Goal: Information Seeking & Learning: Learn about a topic

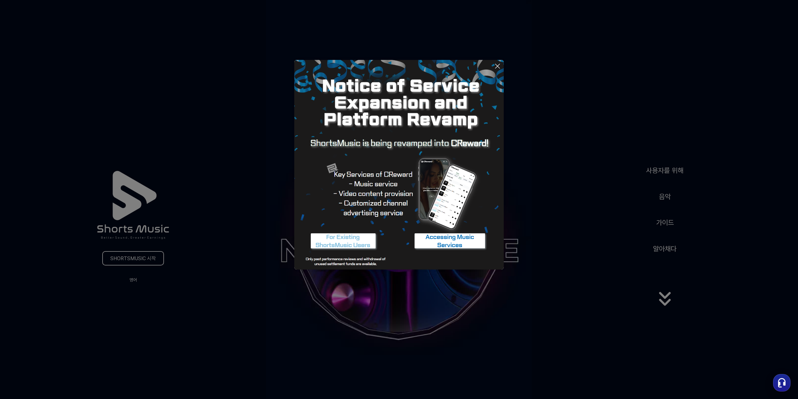
click at [497, 68] on icon at bounding box center [497, 65] width 7 height 7
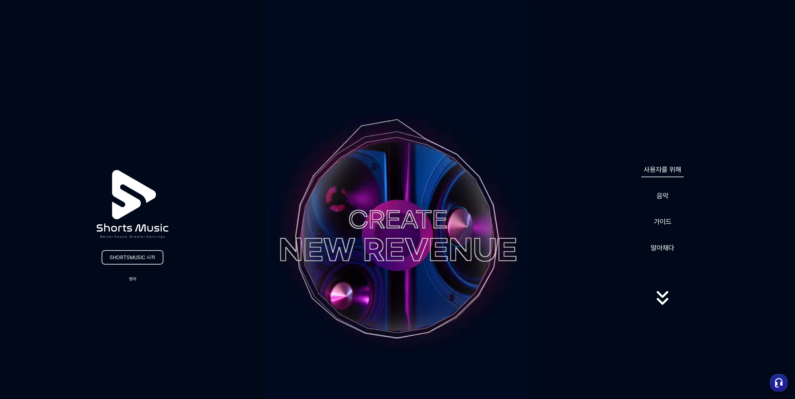
click at [666, 175] on link "사용자를 위해" at bounding box center [662, 169] width 42 height 16
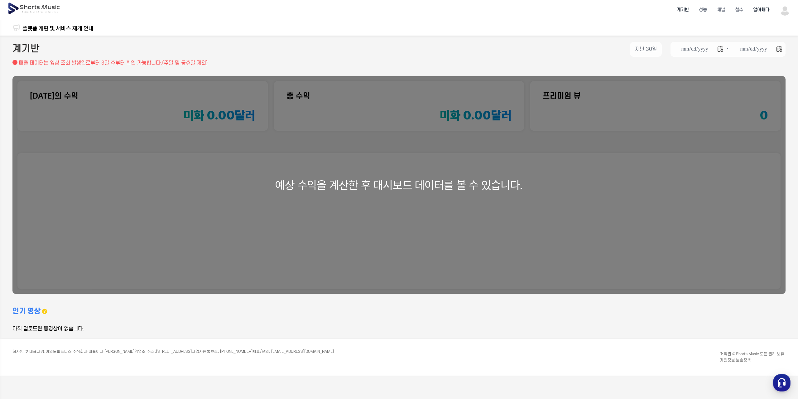
click at [761, 12] on font "알아채다" at bounding box center [761, 9] width 16 height 5
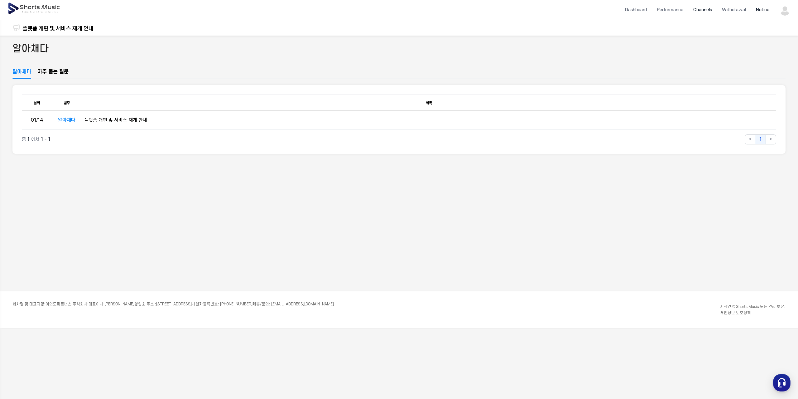
click at [702, 10] on li "Channels" at bounding box center [703, 10] width 29 height 17
click at [677, 10] on font "계기반" at bounding box center [683, 9] width 12 height 5
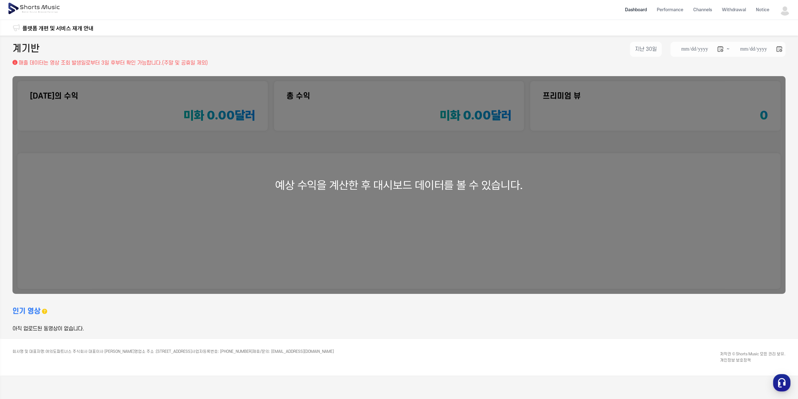
click at [30, 7] on img at bounding box center [34, 8] width 54 height 17
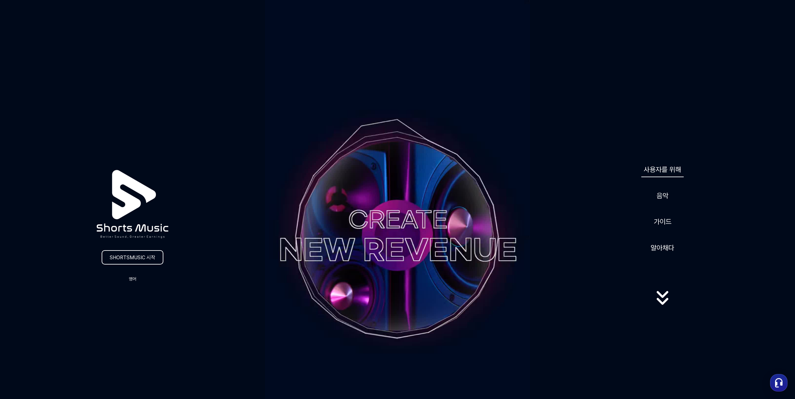
click at [663, 169] on font "사용자를 위해" at bounding box center [662, 169] width 37 height 8
click at [666, 221] on font "가이드" at bounding box center [663, 221] width 18 height 8
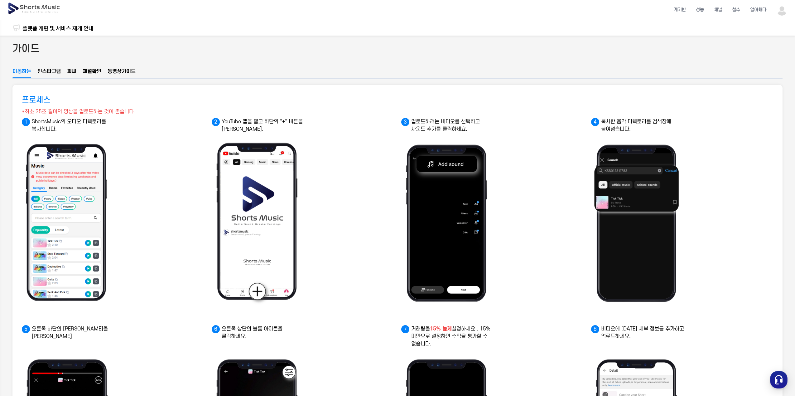
click at [53, 73] on font "인스타그램" at bounding box center [48, 72] width 23 height 6
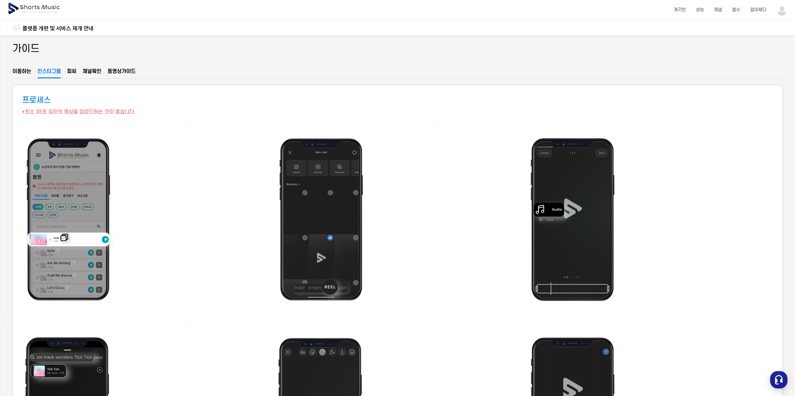
click at [76, 72] on font "피씨" at bounding box center [71, 72] width 9 height 6
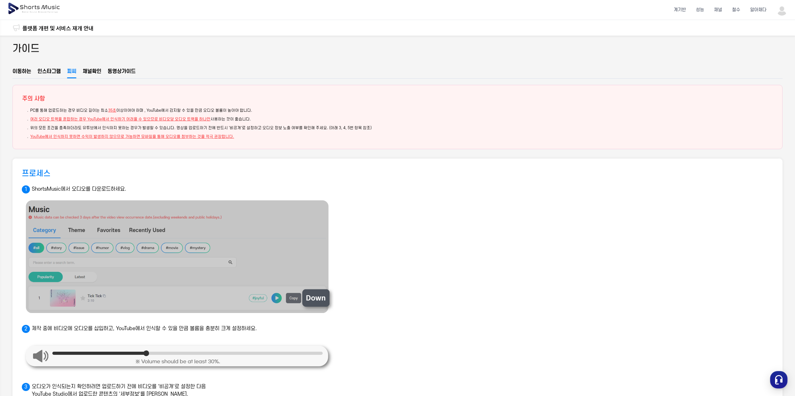
click at [99, 71] on font "확인" at bounding box center [96, 72] width 9 height 6
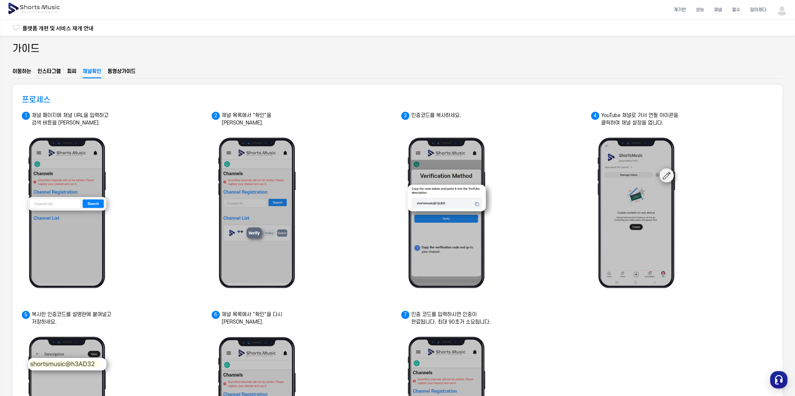
click at [136, 75] on button "동영상  가이드" at bounding box center [122, 73] width 28 height 8
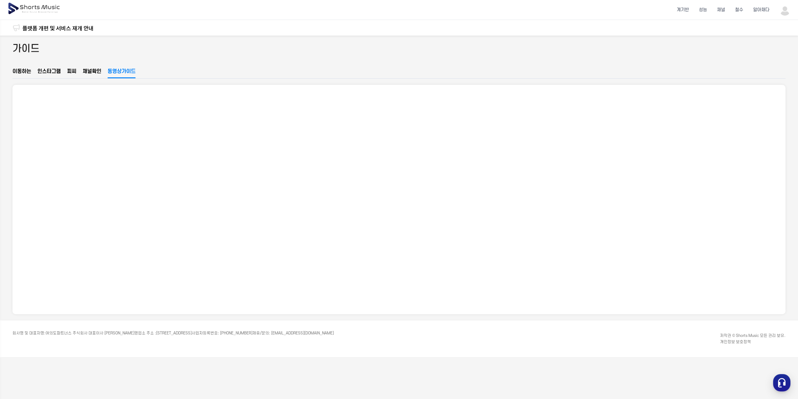
click at [21, 72] on font "이동하는" at bounding box center [21, 72] width 19 height 6
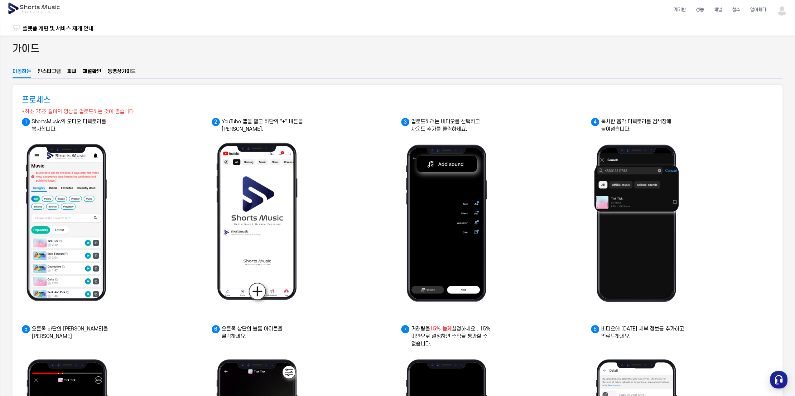
click at [55, 69] on font "인스타그램" at bounding box center [48, 72] width 23 height 6
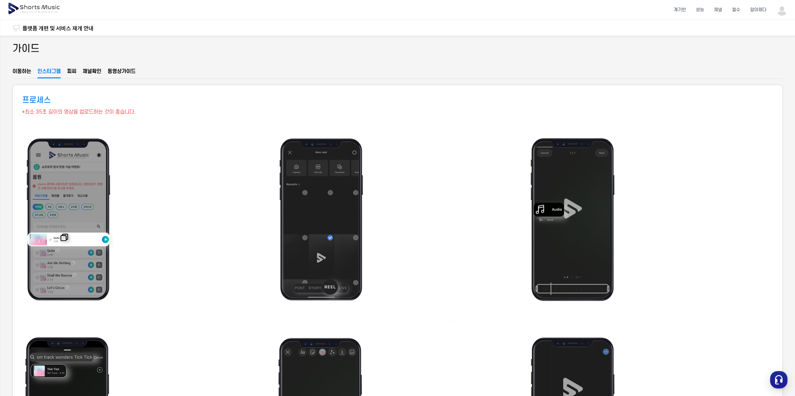
click at [75, 68] on font "피씨" at bounding box center [71, 71] width 9 height 7
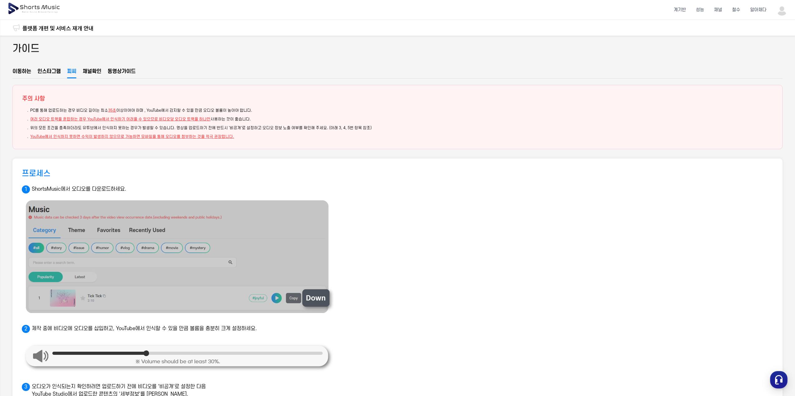
click at [96, 70] on font "확인" at bounding box center [96, 72] width 9 height 6
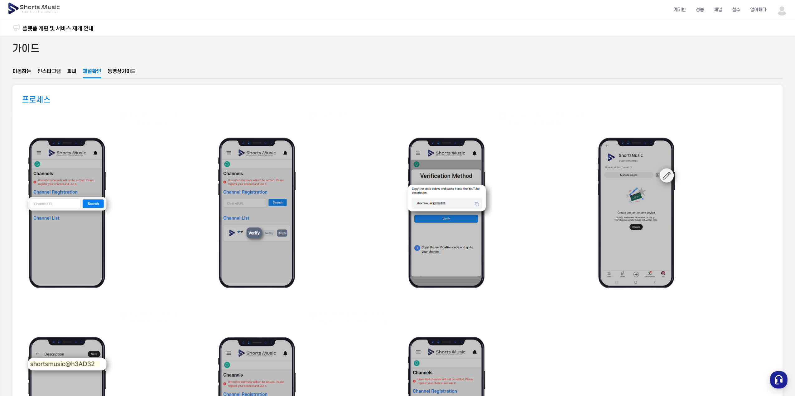
click at [126, 70] on font "가이드" at bounding box center [129, 72] width 14 height 6
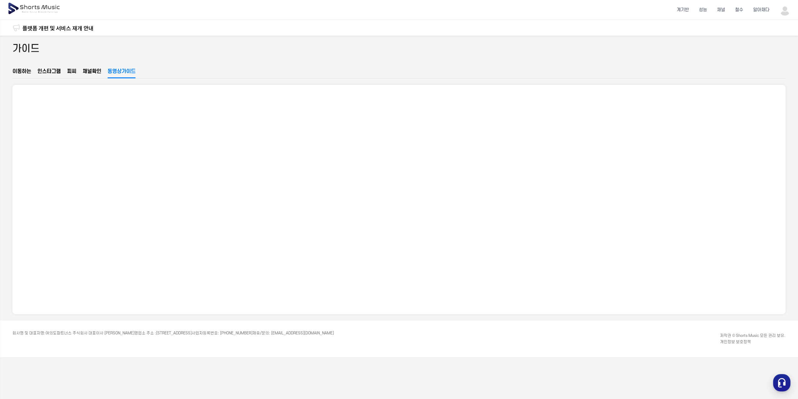
click at [99, 69] on font "확인" at bounding box center [96, 72] width 9 height 6
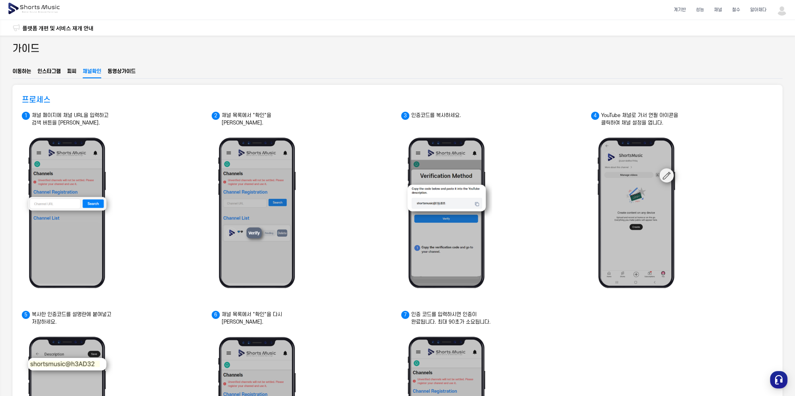
click at [22, 71] on font "이동하는" at bounding box center [21, 72] width 19 height 6
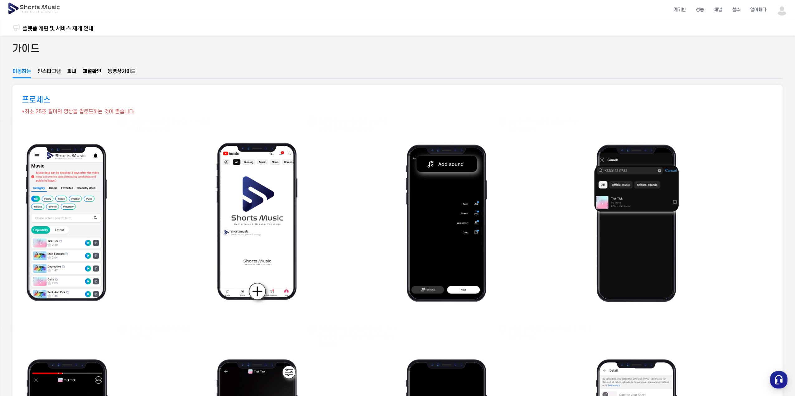
click at [57, 10] on img at bounding box center [34, 8] width 54 height 17
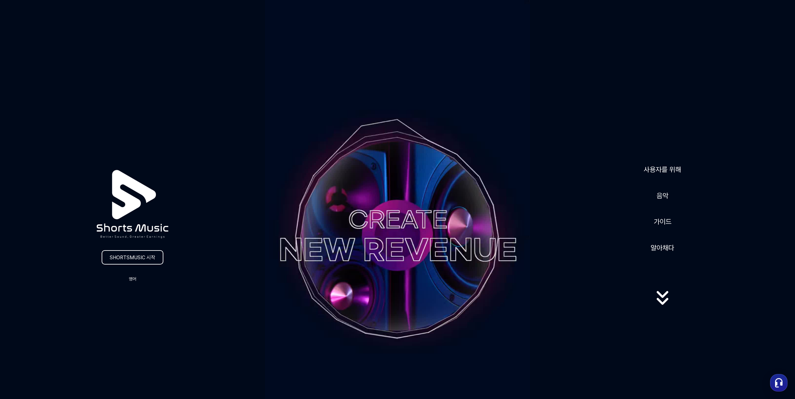
click at [662, 301] on icon at bounding box center [663, 297] width 40 height 25
click at [665, 251] on font "알아채다" at bounding box center [663, 248] width 24 height 8
click at [663, 298] on icon at bounding box center [663, 294] width 12 height 7
click at [667, 197] on font "음악" at bounding box center [663, 195] width 12 height 8
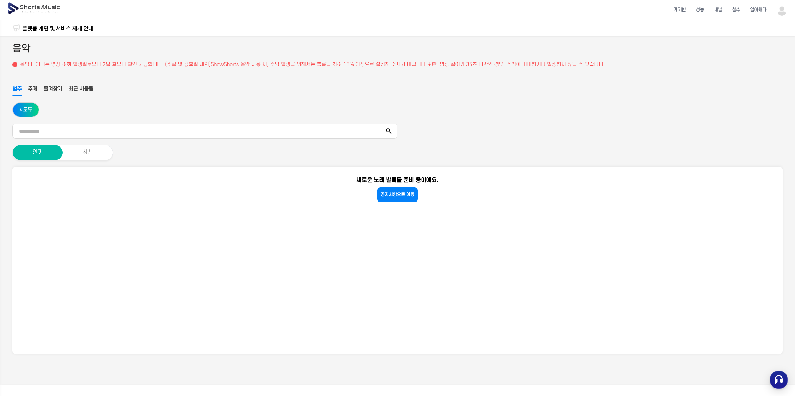
click at [35, 91] on font "주제" at bounding box center [32, 89] width 9 height 6
click at [52, 92] on font "즐겨찾기" at bounding box center [53, 88] width 19 height 7
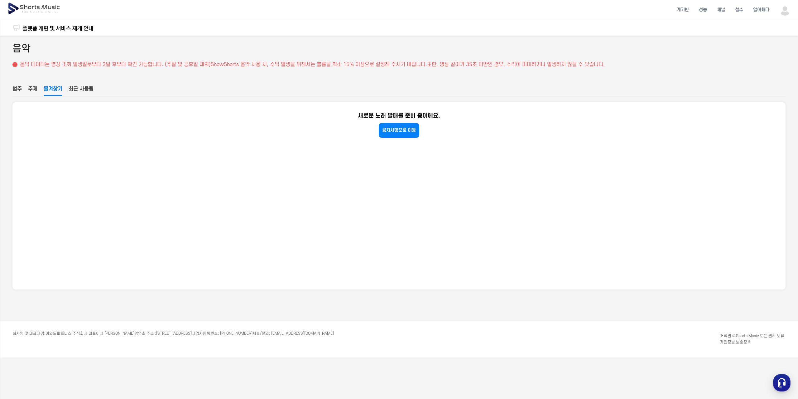
click at [75, 90] on font "최근 사용됨" at bounding box center [81, 89] width 25 height 6
click at [19, 88] on font "범주" at bounding box center [16, 89] width 9 height 6
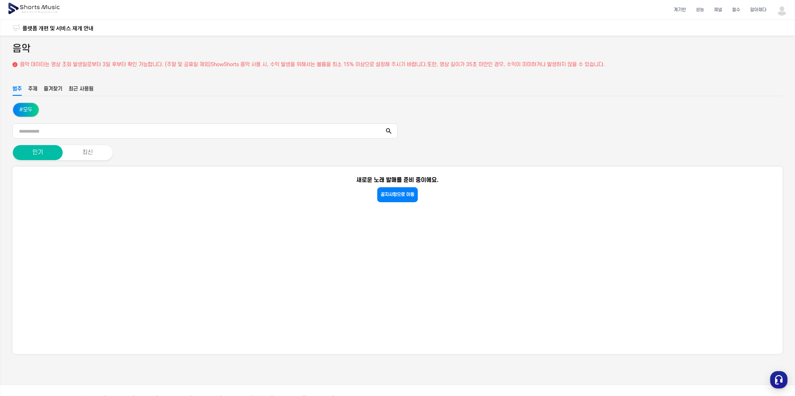
click at [34, 89] on font "주제" at bounding box center [32, 89] width 9 height 6
click at [99, 152] on button "최신" at bounding box center [87, 152] width 50 height 15
click at [38, 147] on font "인기" at bounding box center [37, 152] width 9 height 15
click at [88, 94] on button "최근 사용됨" at bounding box center [81, 90] width 25 height 11
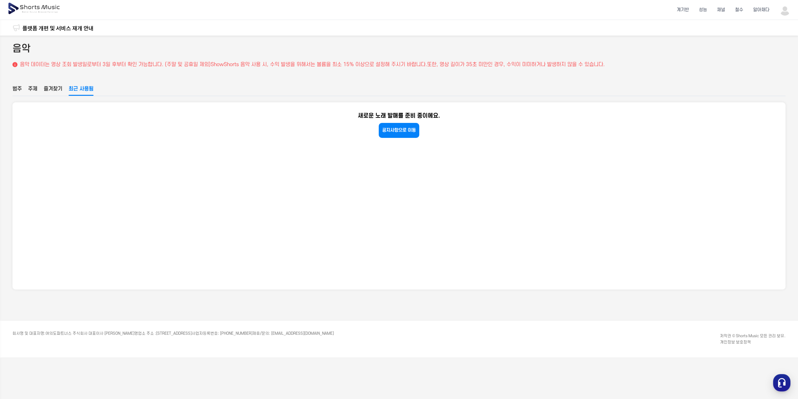
click at [56, 88] on font "즐겨찾기" at bounding box center [53, 89] width 19 height 6
click at [29, 91] on font "주제" at bounding box center [32, 89] width 9 height 6
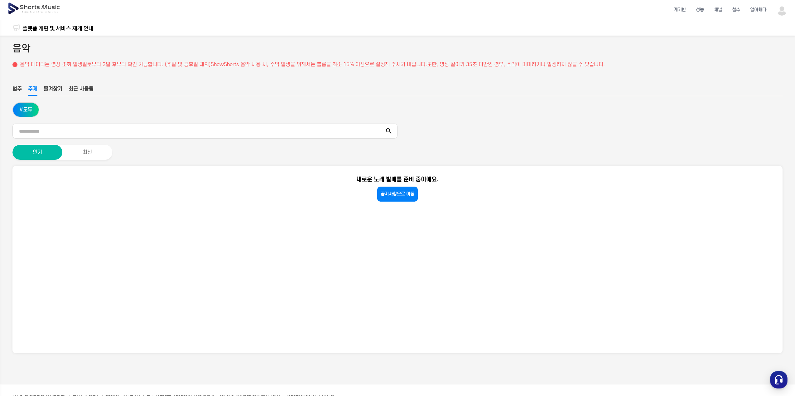
click at [9, 93] on div "음악 음악 데이터는 영상 조회 발생일로부터 3일 후부터 확인 가능합니다. (주말 및 공휴일 제외) ShowShorts 음악 사용 시, 수익 발…" at bounding box center [397, 210] width 795 height 349
click at [54, 2] on img at bounding box center [34, 8] width 54 height 17
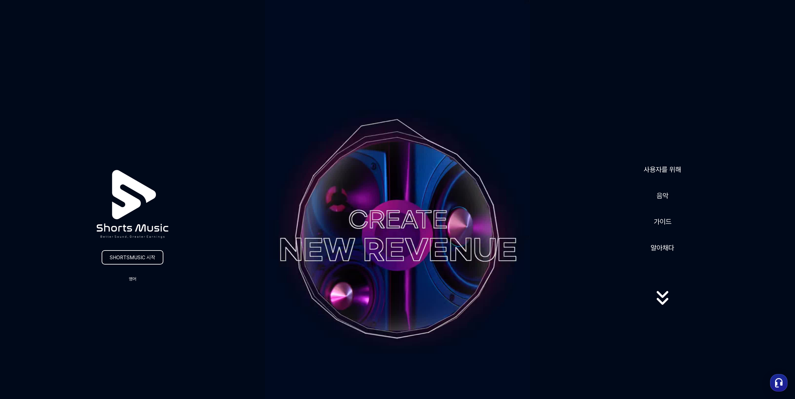
click at [150, 259] on font "SHORTSMUSIC 시작" at bounding box center [133, 257] width 46 height 6
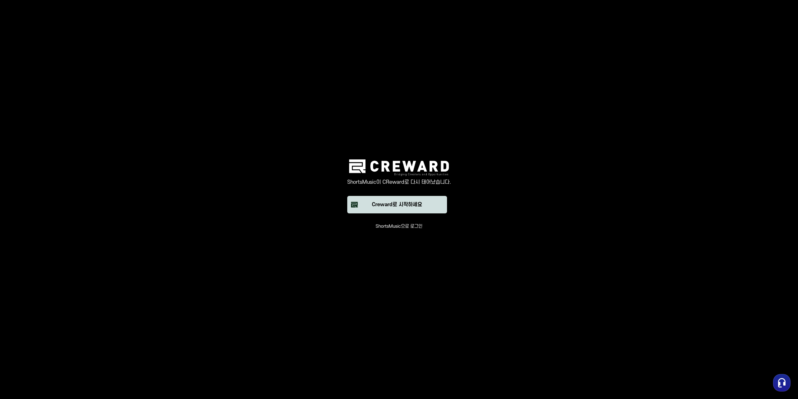
click at [410, 205] on font "Creward로 시작하세요" at bounding box center [397, 205] width 50 height 6
